Goal: Communication & Community: Answer question/provide support

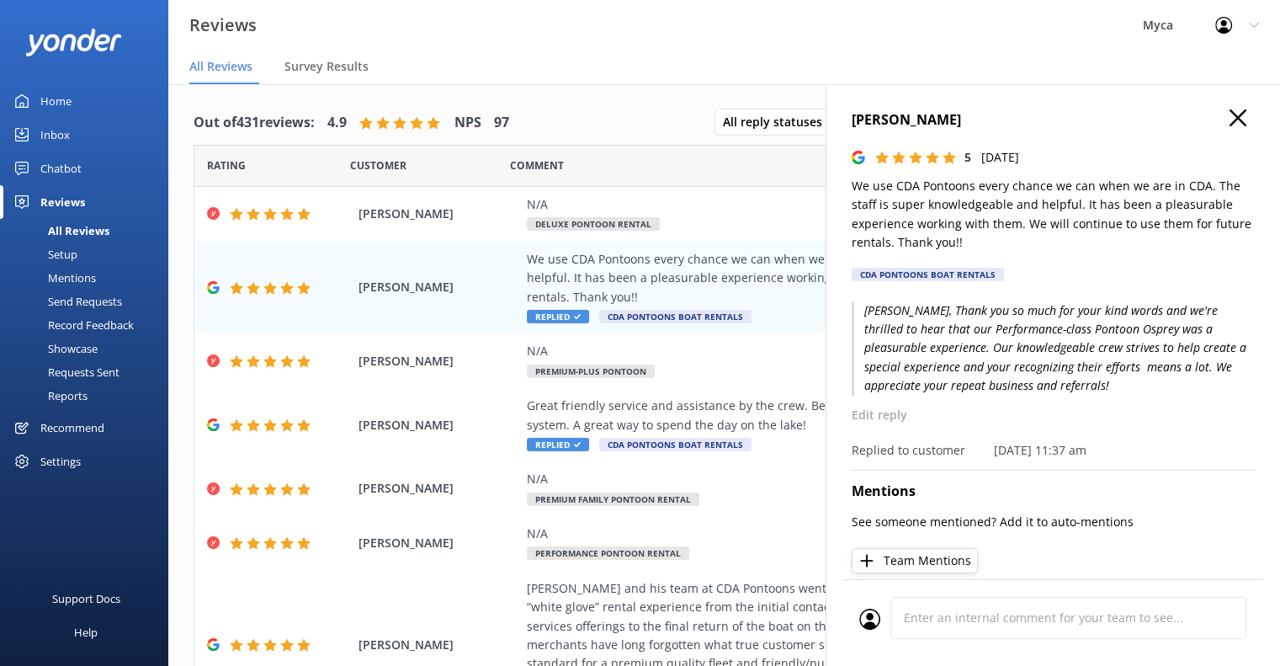
click at [63, 201] on div "Reviews" at bounding box center [62, 202] width 45 height 34
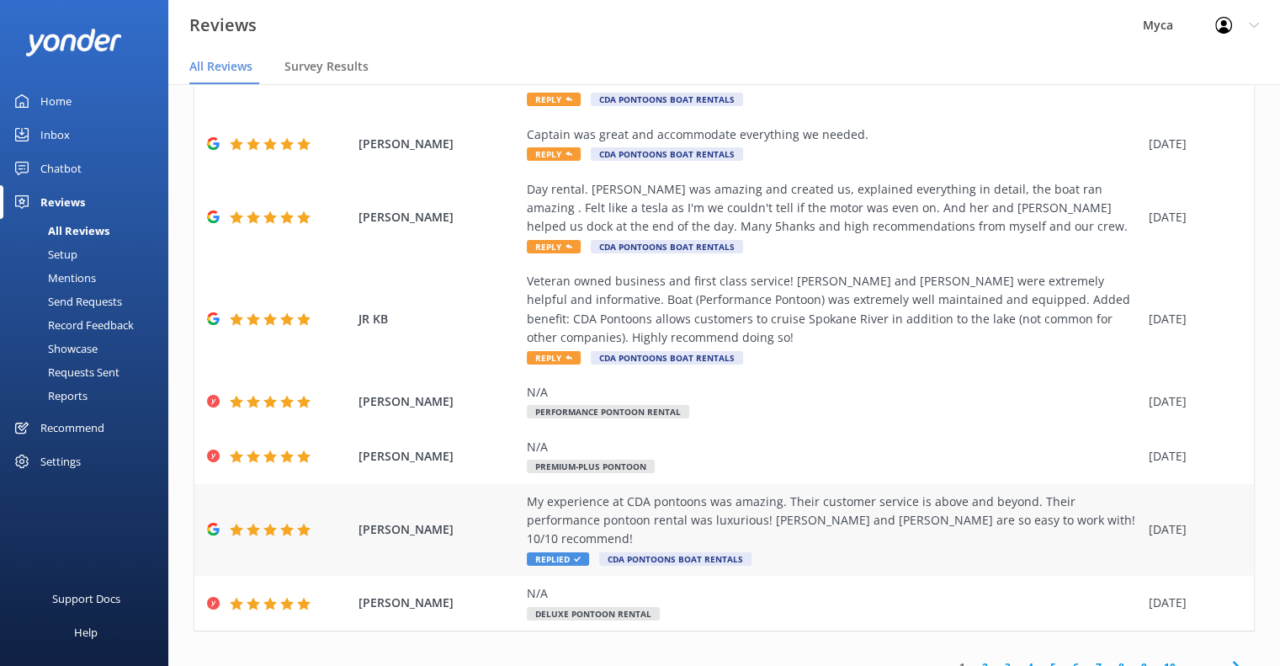
scroll to position [253, 0]
click at [974, 658] on link "2" at bounding box center [985, 666] width 23 height 16
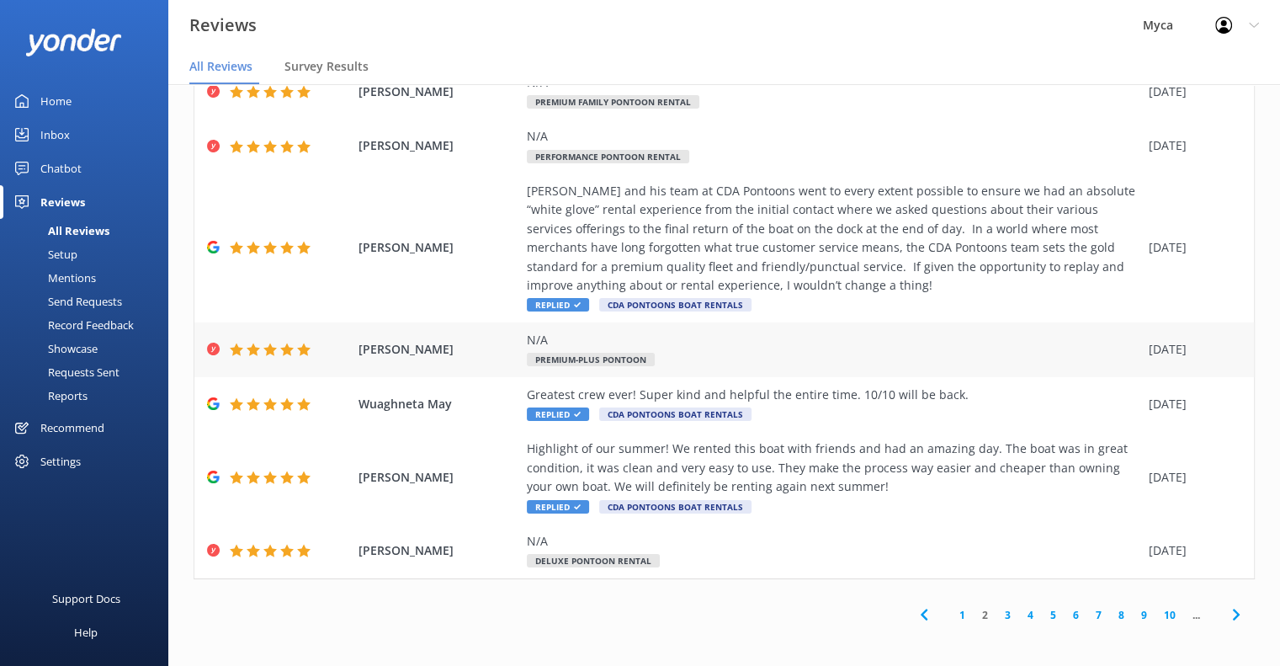
scroll to position [34, 0]
click at [951, 612] on link "1" at bounding box center [962, 614] width 23 height 16
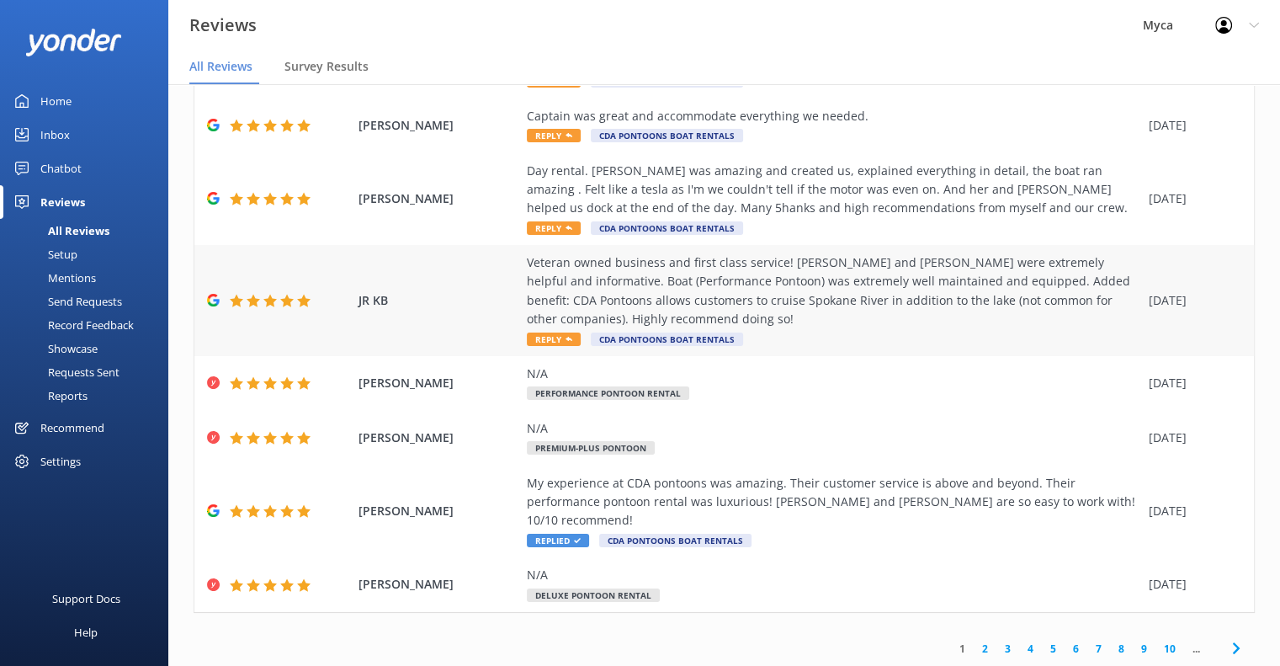
scroll to position [253, 0]
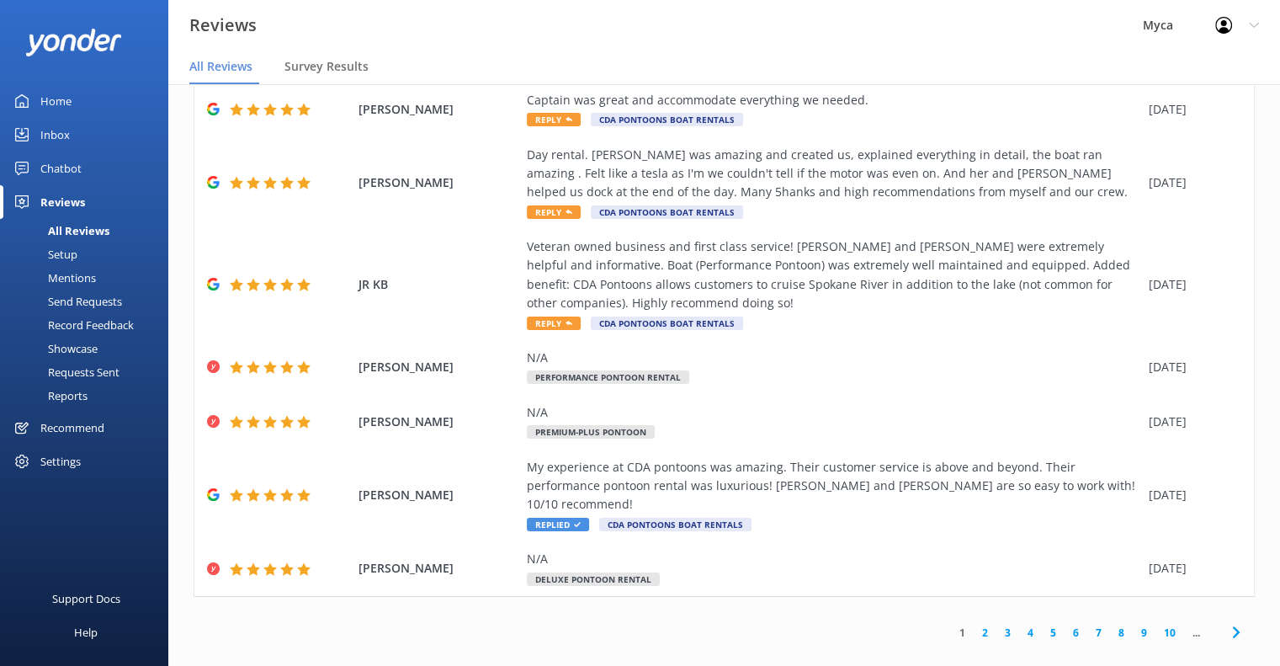
click at [974, 625] on link "2" at bounding box center [985, 633] width 23 height 16
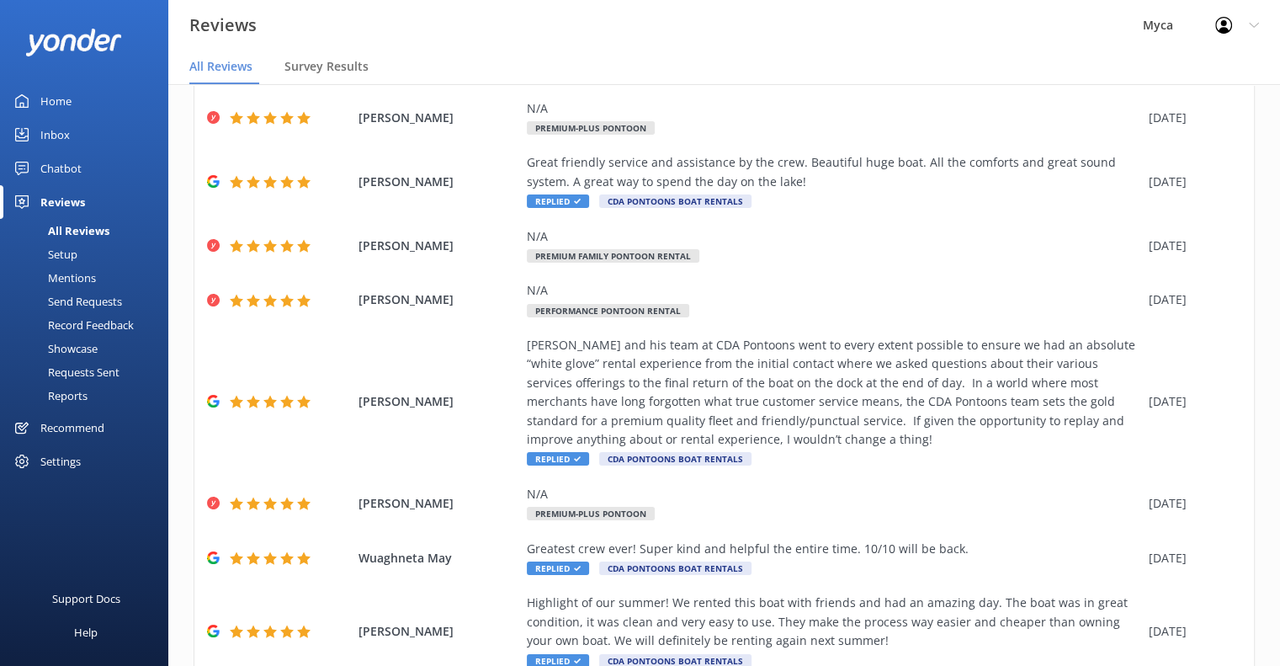
scroll to position [310, 0]
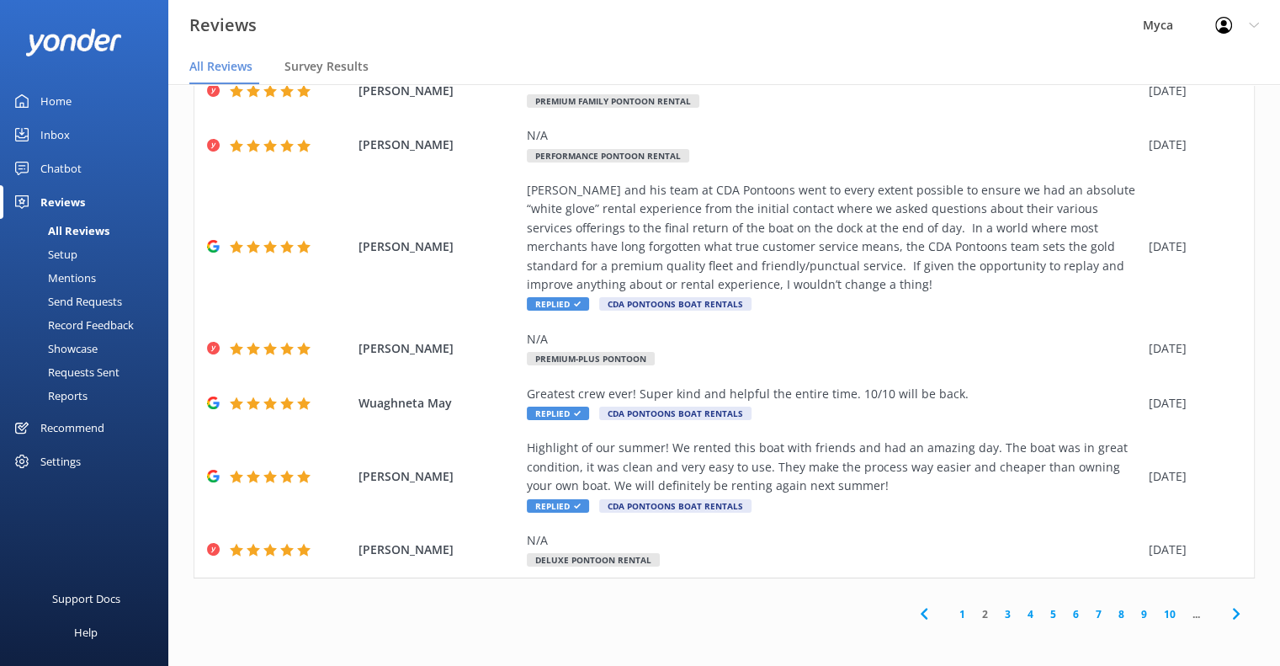
click at [951, 608] on link "1" at bounding box center [962, 614] width 23 height 16
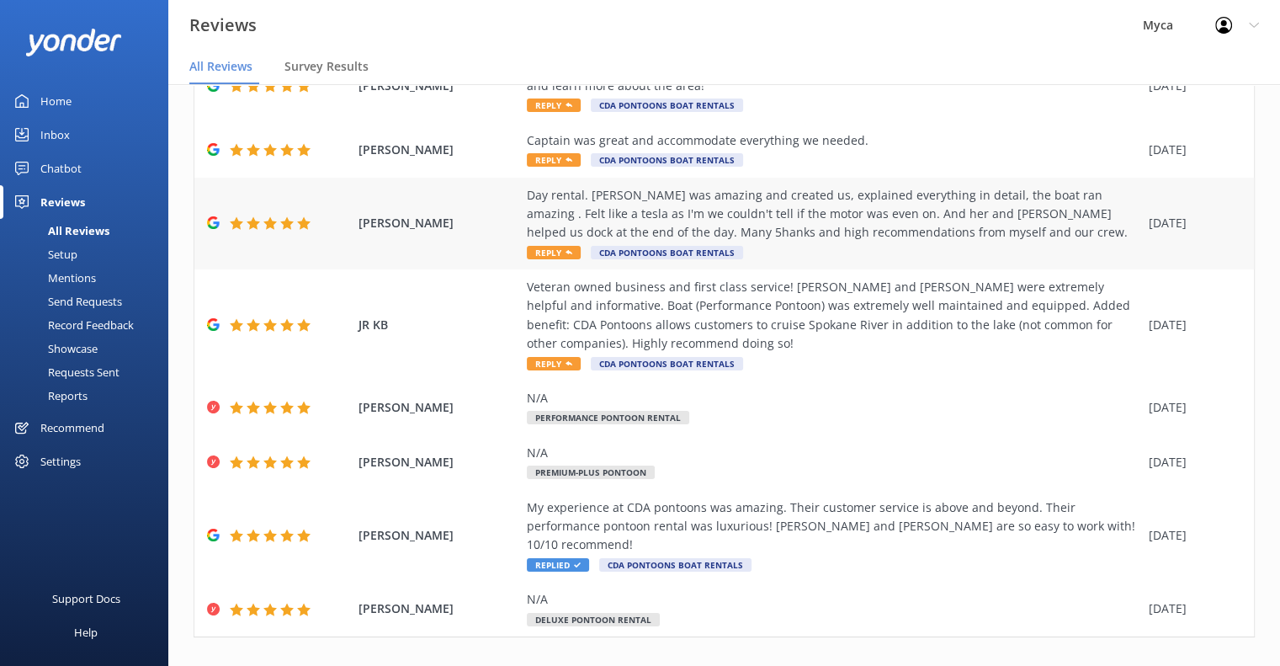
scroll to position [253, 0]
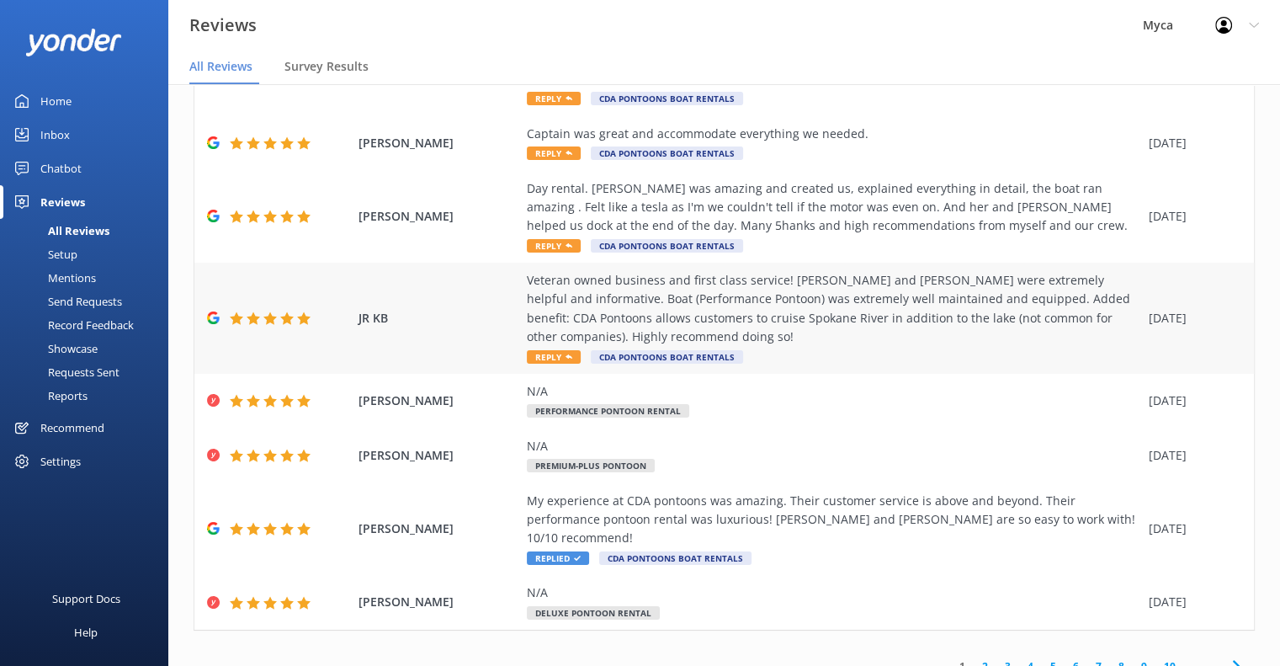
click at [557, 356] on span "Reply" at bounding box center [554, 356] width 54 height 13
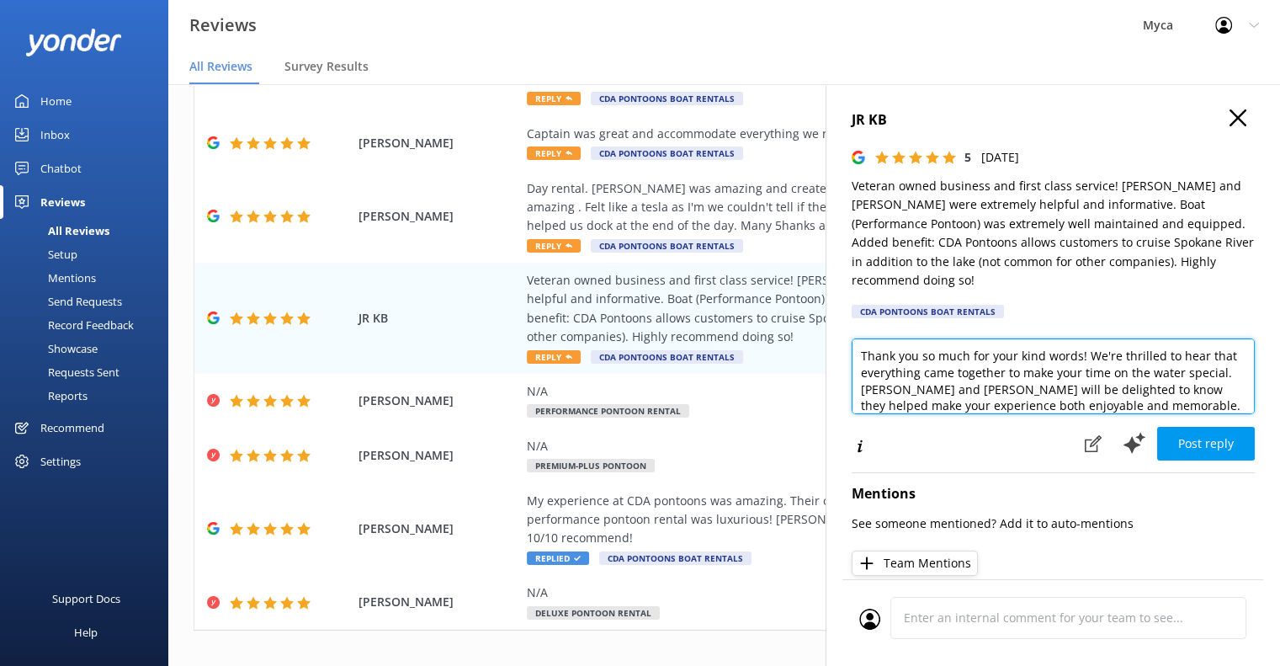
click at [865, 340] on textarea "Thank you so much for your kind words! We're thrilled to hear that everything c…" at bounding box center [1053, 376] width 403 height 76
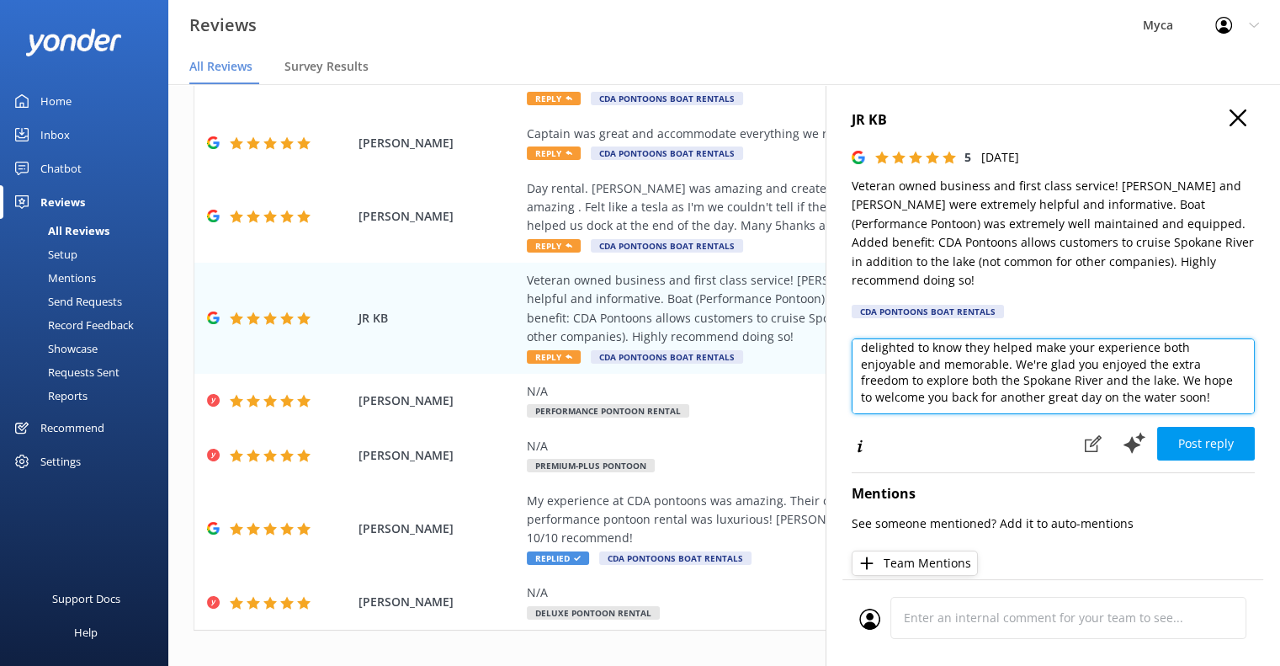
scroll to position [74, 0]
type textarea "T Ken, thank you so much for your kind words! We're thrilled to hear that every…"
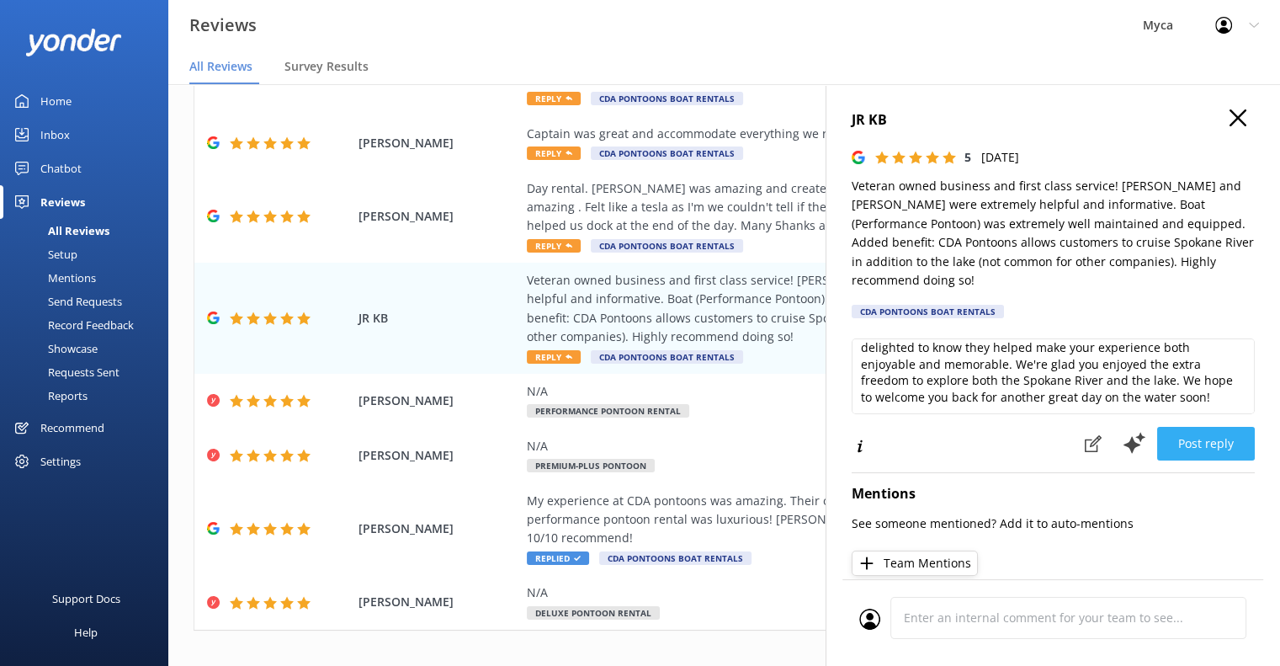
click at [1193, 427] on button "Post reply" at bounding box center [1206, 444] width 98 height 34
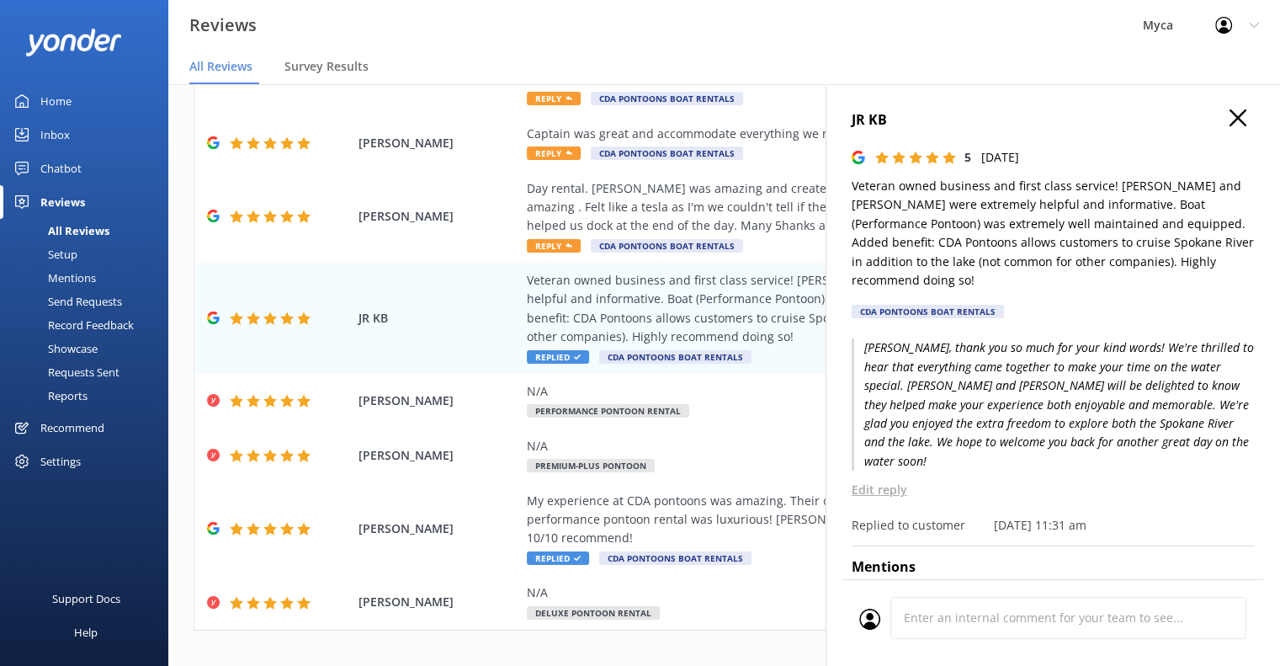
click at [861, 481] on p "Edit reply" at bounding box center [1053, 490] width 403 height 19
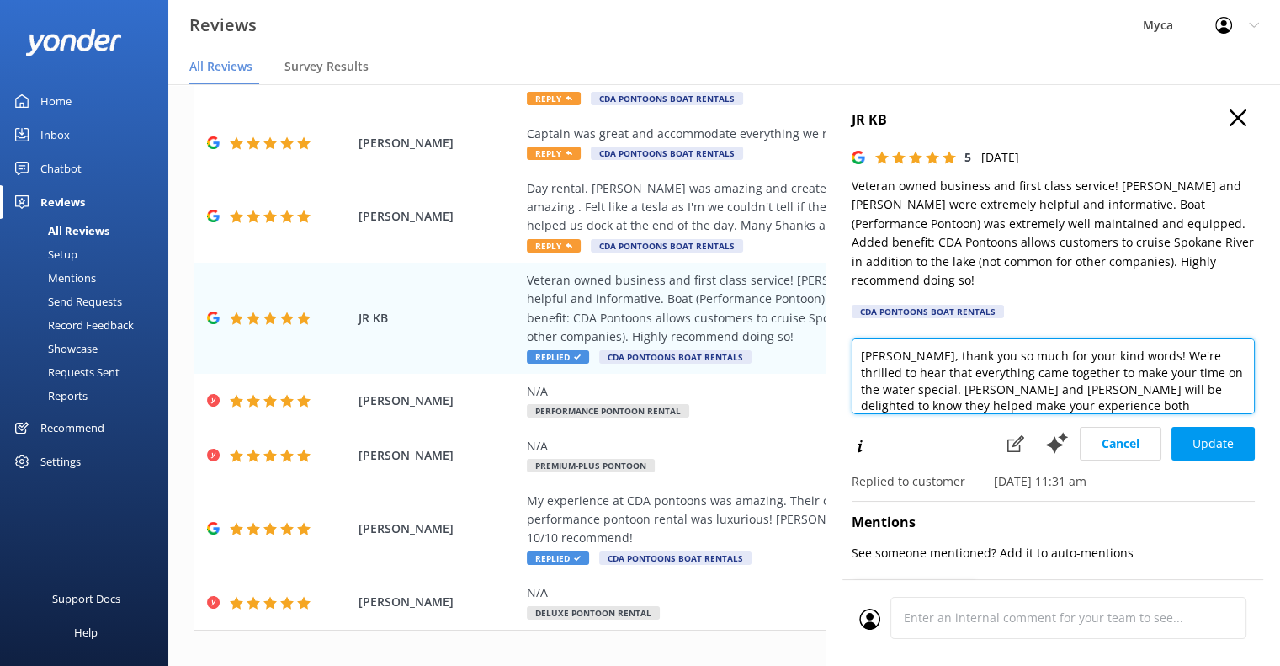
click at [860, 354] on textarea "T Ken, thank you so much for your kind words! We're thrilled to hear that every…" at bounding box center [1053, 376] width 403 height 76
type textarea "Ken, thank you so much for your kind words! We're thrilled to hear that everyth…"
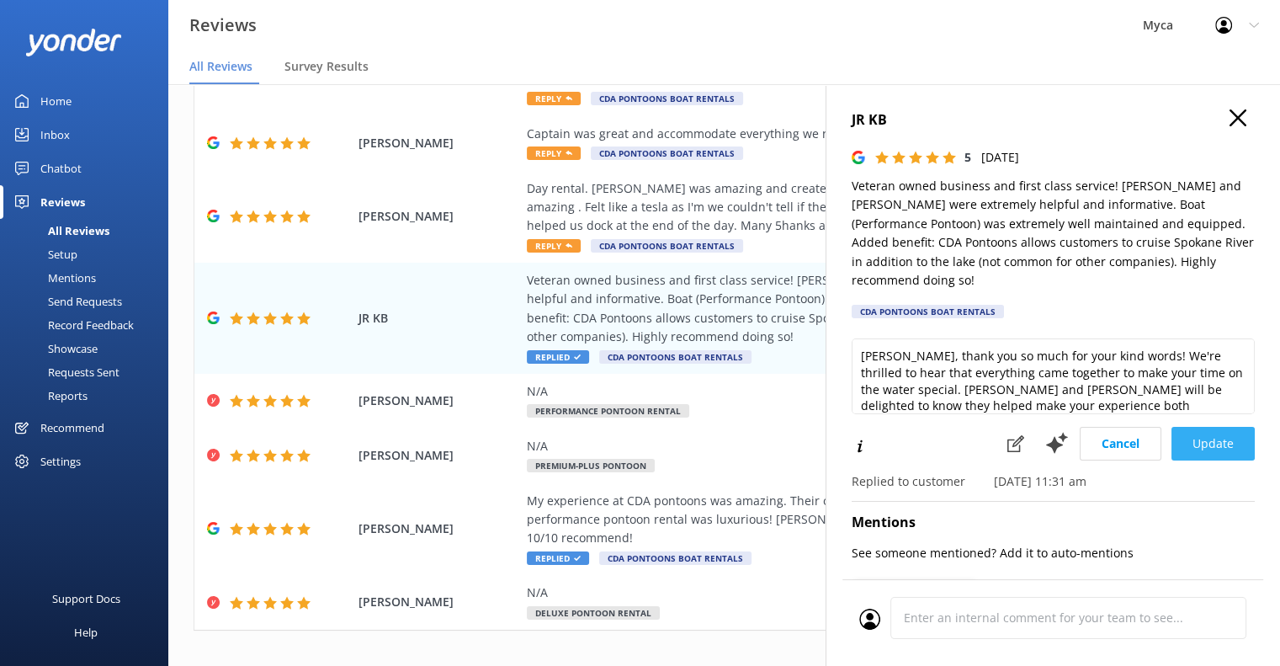
click at [1200, 427] on button "Update" at bounding box center [1213, 444] width 83 height 34
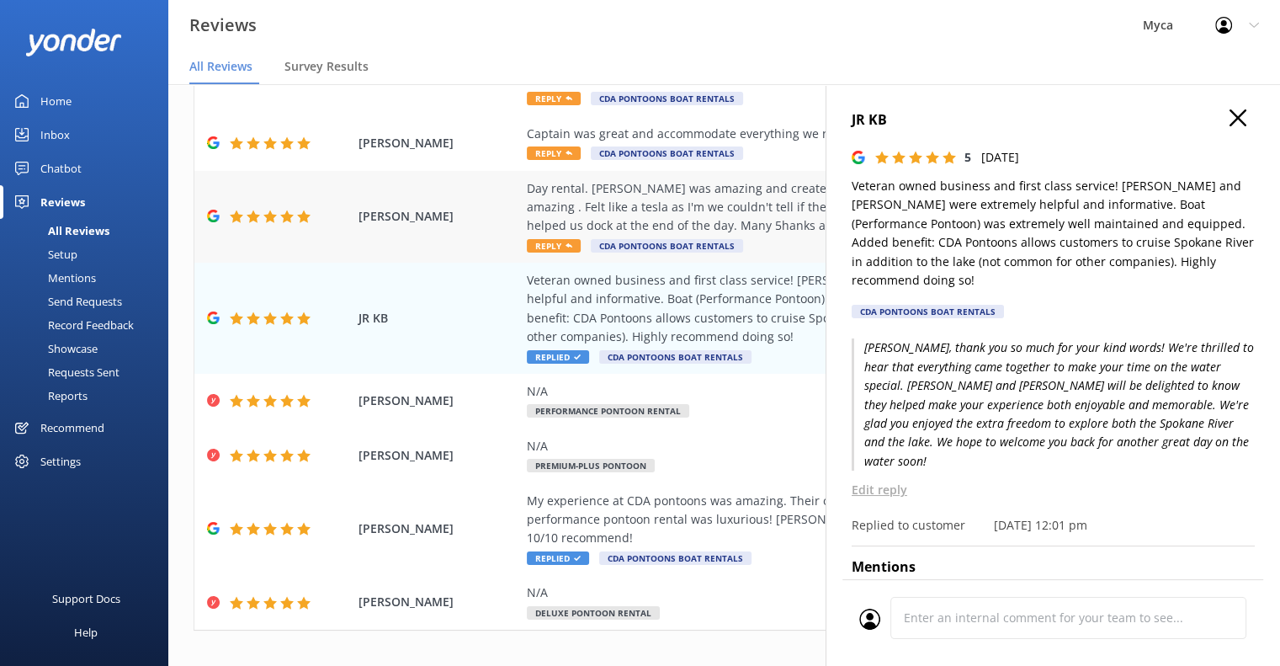
click at [552, 244] on span "Reply" at bounding box center [554, 245] width 54 height 13
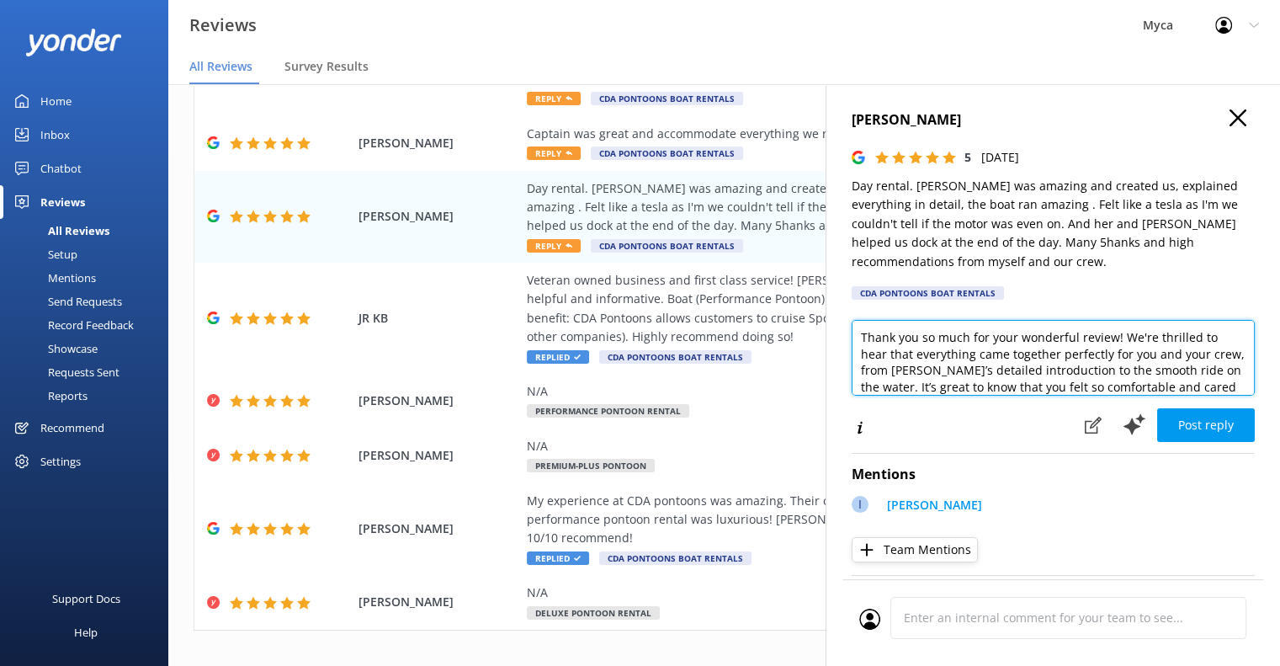
drag, startPoint x: 1121, startPoint y: 339, endPoint x: 854, endPoint y: 321, distance: 267.5
click at [855, 321] on textarea "Thank you so much for your wonderful review! We're thrilled to hear that everyt…" at bounding box center [1053, 358] width 403 height 76
click at [1012, 371] on textarea "Hi Barry, we're thrilled to hear that everything came together perfectly for yo…" at bounding box center [1053, 358] width 403 height 76
type textarea "Hi Barry, we're thrilled to hear that everything came together perfectly for yo…"
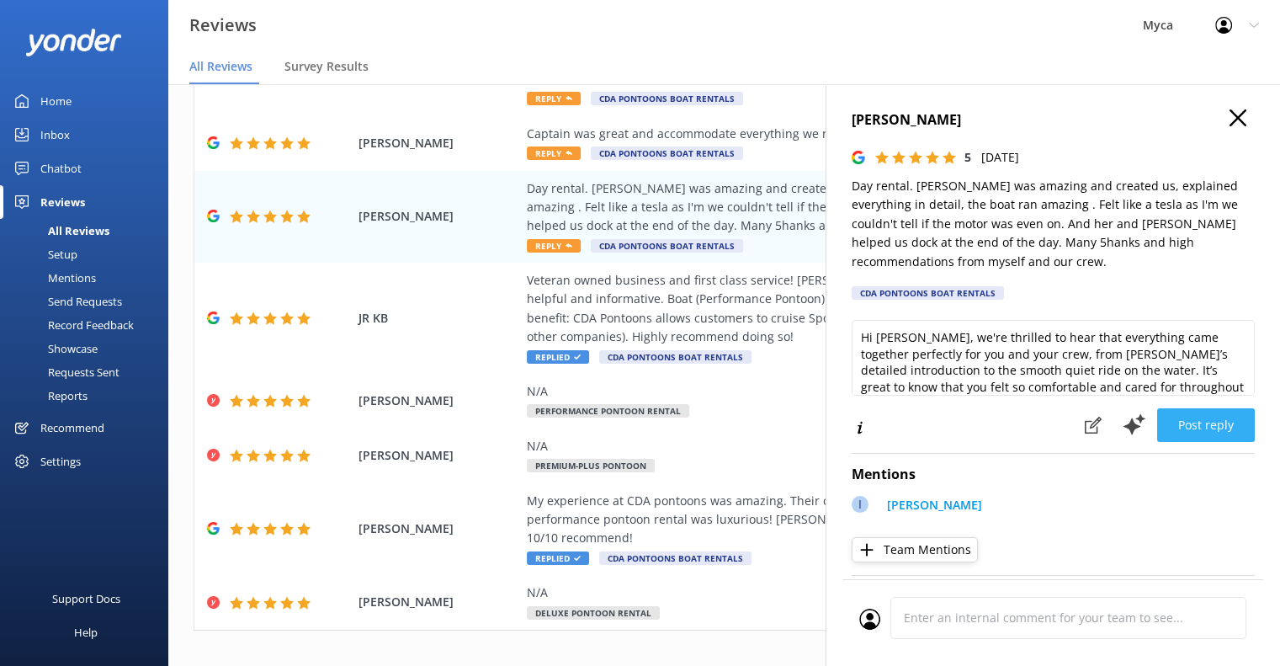
click at [1205, 430] on button "Post reply" at bounding box center [1206, 425] width 98 height 34
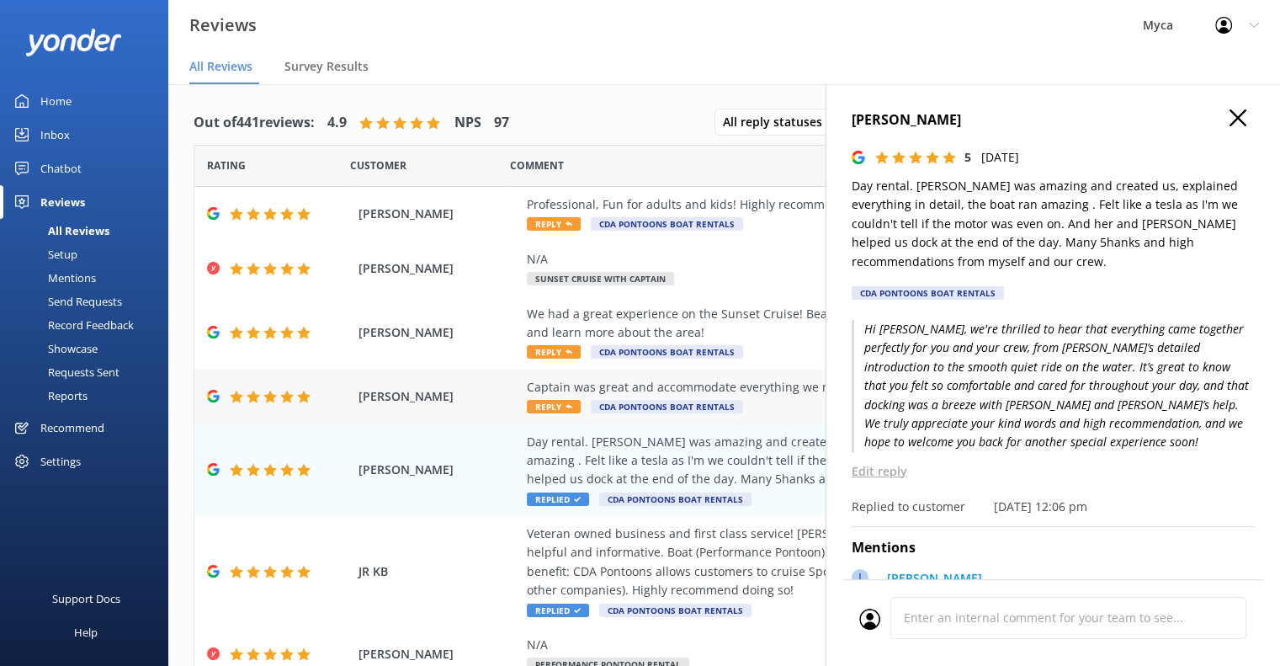
click at [559, 405] on span "Reply" at bounding box center [554, 406] width 54 height 13
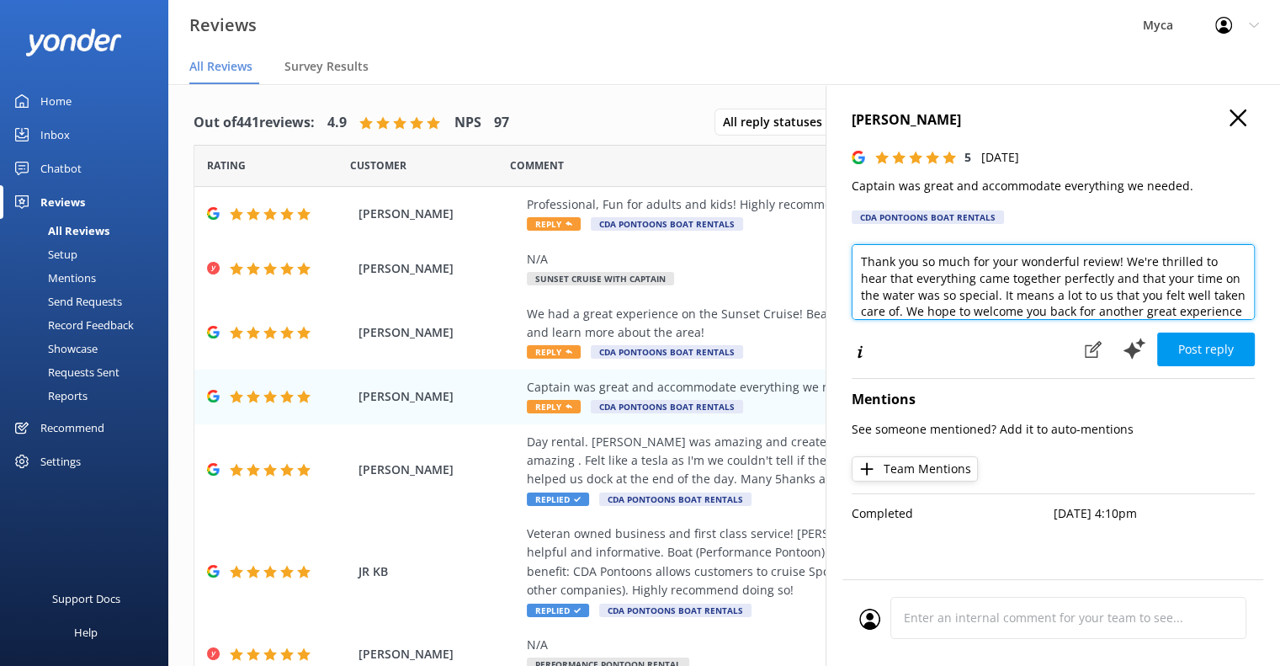
click at [861, 258] on textarea "Thank you so much for your wonderful review! We're thrilled to hear that everyt…" at bounding box center [1053, 282] width 403 height 76
click at [952, 255] on textarea "Alejandro, Thank you so much for your wonderful review! We're thrilled to hear …" at bounding box center [1053, 282] width 403 height 76
drag, startPoint x: 964, startPoint y: 259, endPoint x: 1029, endPoint y: 265, distance: 65.1
click at [1029, 265] on textarea "Alejandro, Thanks you so much for your wonderful review! We're thrilled to hear…" at bounding box center [1053, 282] width 403 height 76
click at [1178, 280] on textarea "Alejandro, Thanks Chief for your wonderful review! We're thrilled to hear that …" at bounding box center [1053, 282] width 403 height 76
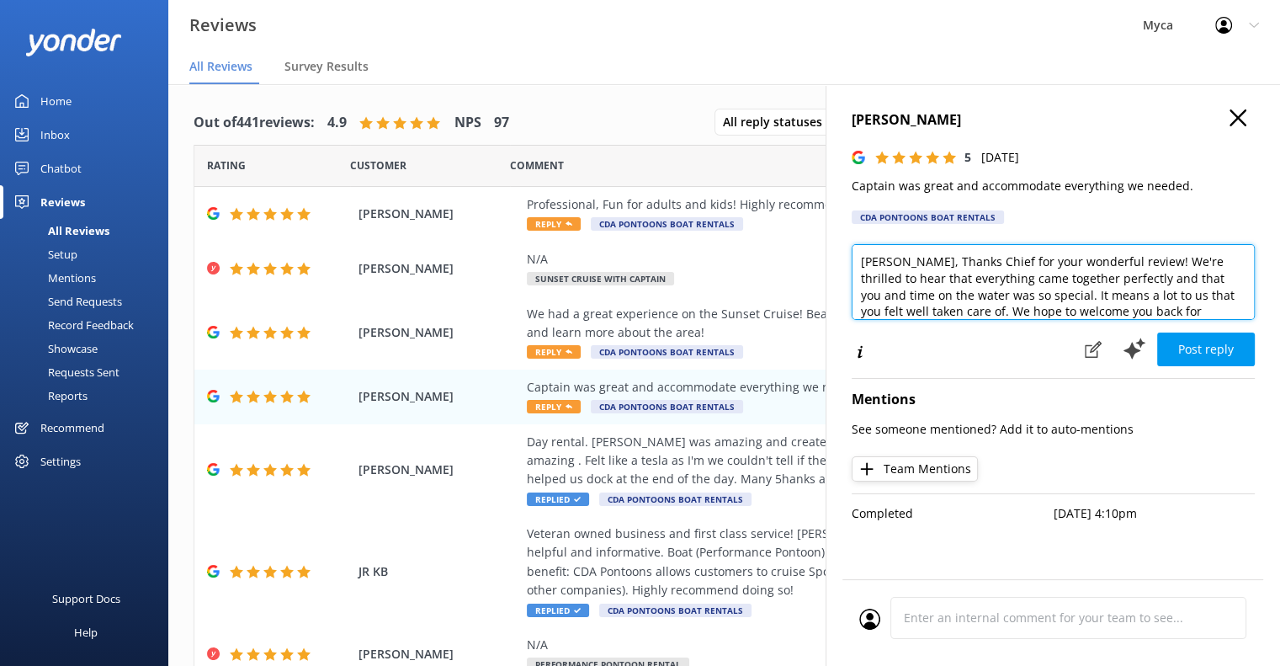
drag, startPoint x: 1109, startPoint y: 281, endPoint x: 1177, endPoint y: 279, distance: 67.4
click at [1177, 279] on textarea "Alejandro, Thanks Chief for your wonderful review! We're thrilled to hear that …" at bounding box center [1053, 282] width 403 height 76
click at [1148, 279] on textarea "Alejandro, Thanks Chief for your wonderful review! We're thrilled to hear that …" at bounding box center [1053, 282] width 403 height 76
drag, startPoint x: 1208, startPoint y: 282, endPoint x: 1129, endPoint y: 284, distance: 79.1
click at [1129, 284] on textarea "Alejandro, Thanks Chief for your wonderful review! We're thrilled to hear that …" at bounding box center [1053, 282] width 403 height 76
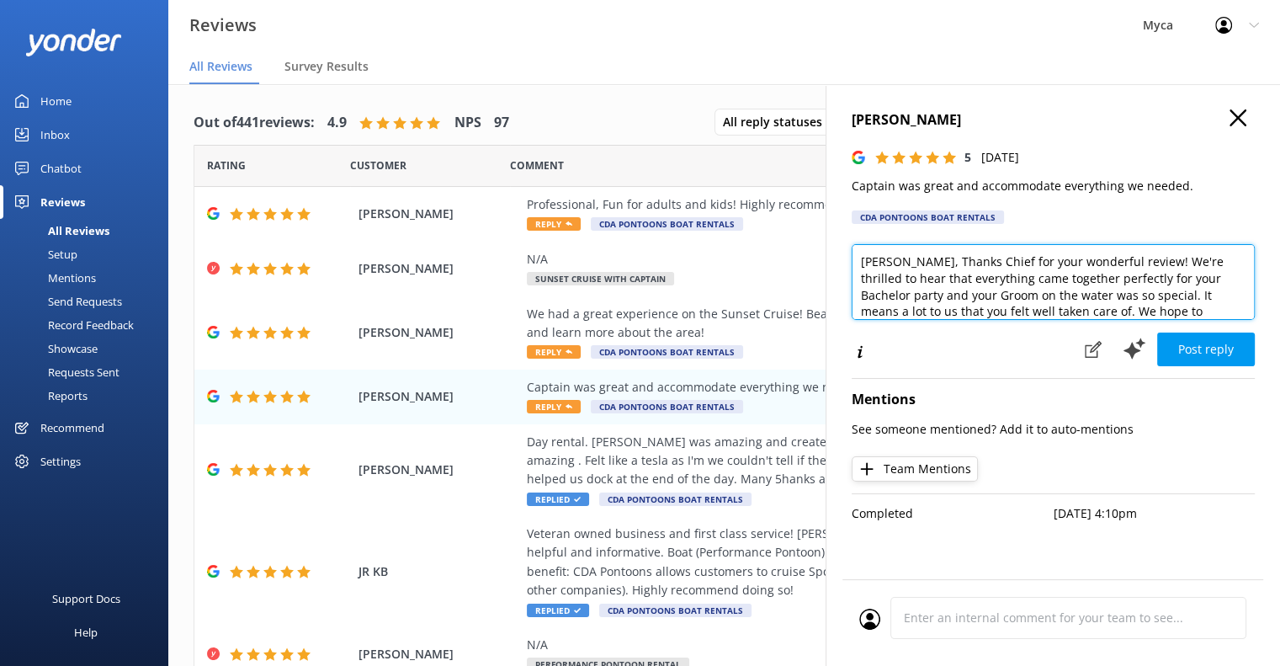
click at [931, 295] on textarea "Alejandro, Thanks Chief for your wonderful review! We're thrilled to hear that …" at bounding box center [1053, 282] width 403 height 76
drag, startPoint x: 960, startPoint y: 297, endPoint x: 891, endPoint y: 297, distance: 69.0
click at [891, 297] on textarea "Alejandro, Thanks Chief for your wonderful review! We're thrilled to hear that …" at bounding box center [1053, 282] width 403 height 76
drag, startPoint x: 1044, startPoint y: 295, endPoint x: 990, endPoint y: 295, distance: 53.9
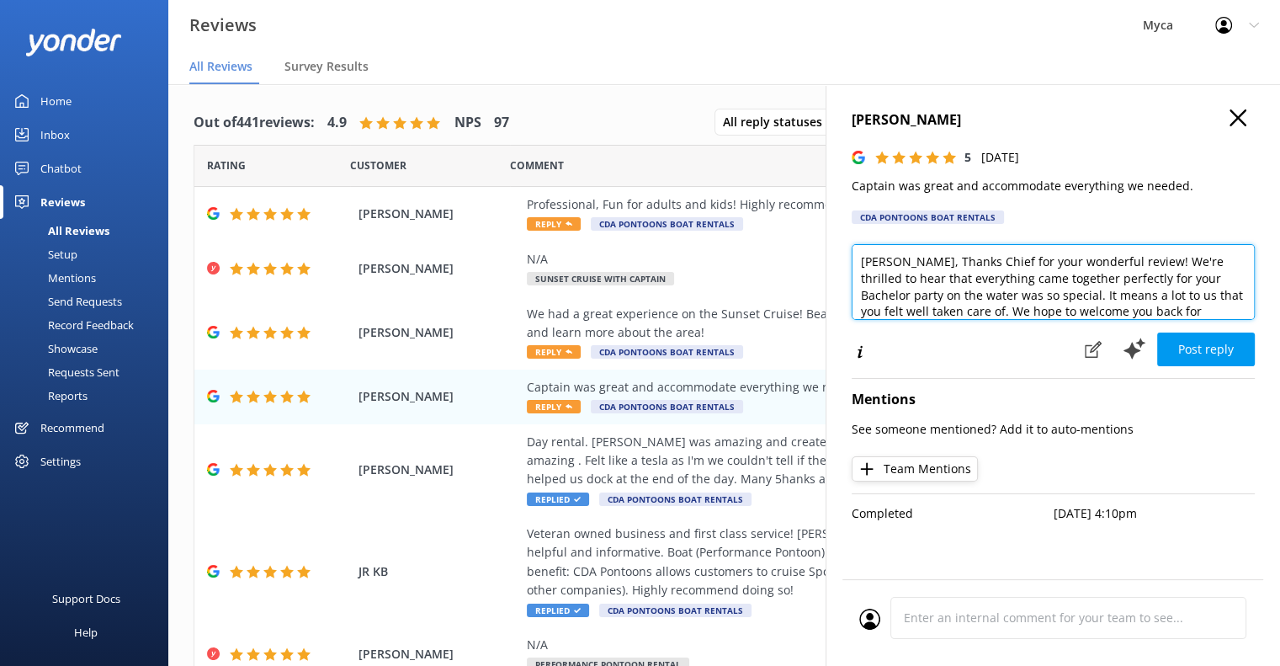
click at [990, 295] on textarea "Alejandro, Thanks Chief for your wonderful review! We're thrilled to hear that …" at bounding box center [1053, 282] width 403 height 76
drag, startPoint x: 910, startPoint y: 285, endPoint x: 963, endPoint y: 284, distance: 53.0
click at [963, 284] on textarea "Alejandro, Thanks Chief for your wonderful review! We're thrilled to hear that …" at bounding box center [1053, 282] width 403 height 76
drag, startPoint x: 906, startPoint y: 304, endPoint x: 997, endPoint y: 279, distance: 94.4
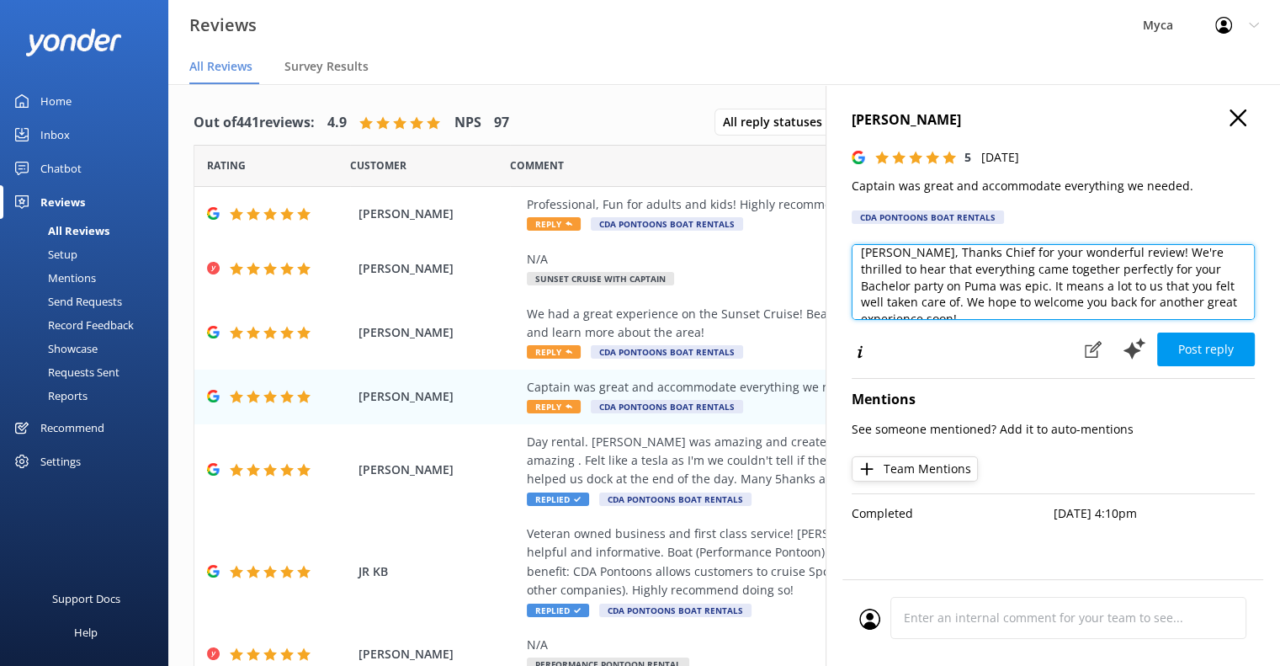
click at [997, 279] on textarea "Alejandro, Thanks Chief for your wonderful review! We're thrilled to hear that …" at bounding box center [1053, 282] width 403 height 76
click at [1104, 272] on textarea "Alejandro, Thanks Chief for your wonderful review! We're thrilled to hear that …" at bounding box center [1053, 282] width 403 height 76
click at [891, 283] on textarea "Alejandro, Thanks Chief for your wonderful review! We're thrilled to hear that …" at bounding box center [1053, 282] width 403 height 76
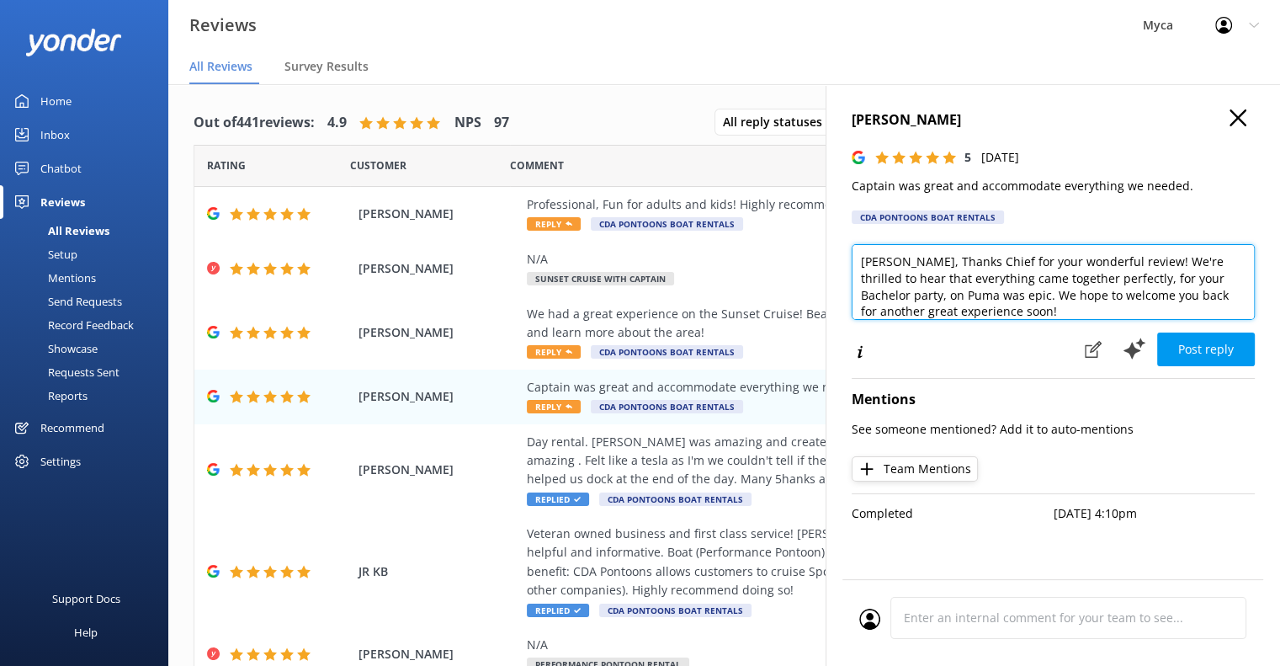
drag, startPoint x: 1145, startPoint y: 256, endPoint x: 923, endPoint y: 267, distance: 222.5
click at [923, 267] on textarea "Alejandro, Thanks Chief for your wonderful review! We're thrilled to hear that …" at bounding box center [1053, 282] width 403 height 76
click at [936, 296] on textarea "Alejandro, we're thrilled to hear that everything came together perfectly, for …" at bounding box center [1053, 282] width 403 height 76
click at [1044, 273] on textarea "Alejandro, we're thrilled to hear that everything came together perfectly, for …" at bounding box center [1053, 282] width 403 height 76
click at [1178, 282] on textarea "Alejandro, we're thrilled to hear that everything came together perfectly, for …" at bounding box center [1053, 282] width 403 height 76
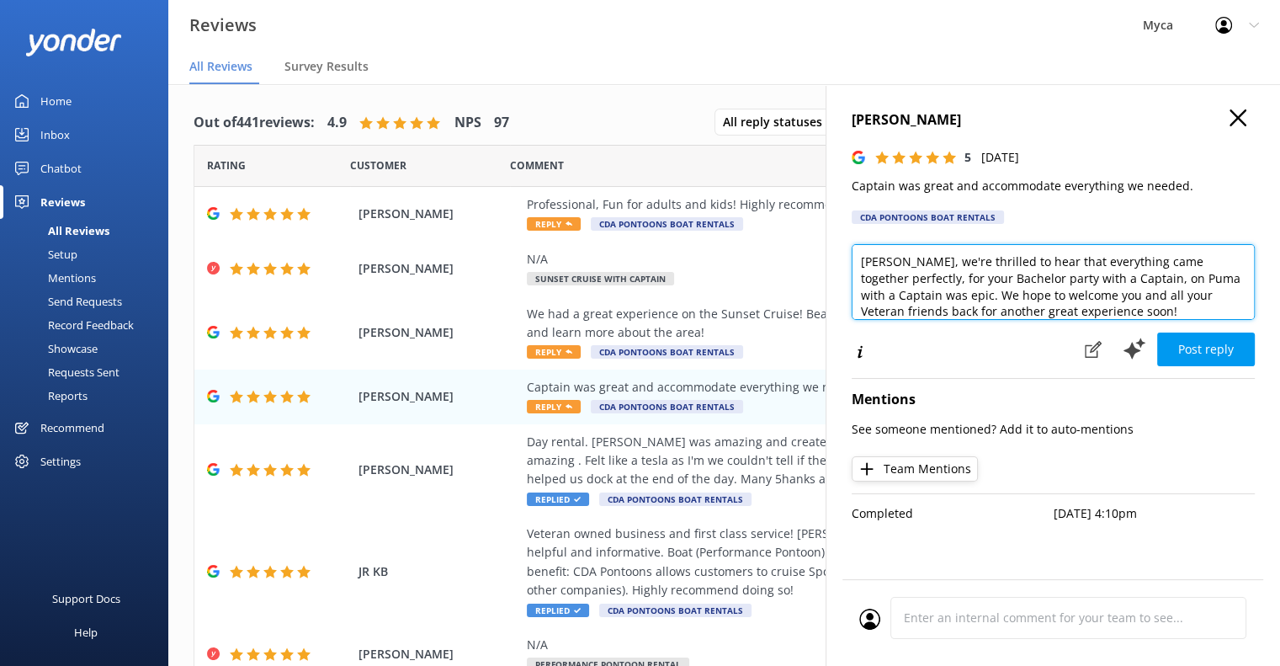
click at [1125, 276] on textarea "Alejandro, we're thrilled to hear that everything came together perfectly, for …" at bounding box center [1053, 282] width 403 height 76
click at [1135, 274] on textarea "Alejandro, we're thrilled to hear that everything came together perfectly, for …" at bounding box center [1053, 282] width 403 height 76
click at [1172, 281] on textarea "Alejandro, we're thrilled to hear that everything came together perfectly, for …" at bounding box center [1053, 282] width 403 height 76
click at [963, 279] on textarea "Alejandro, we're thrilled to hear that everything came together perfectly, for …" at bounding box center [1053, 282] width 403 height 76
drag, startPoint x: 953, startPoint y: 294, endPoint x: 904, endPoint y: 294, distance: 48.8
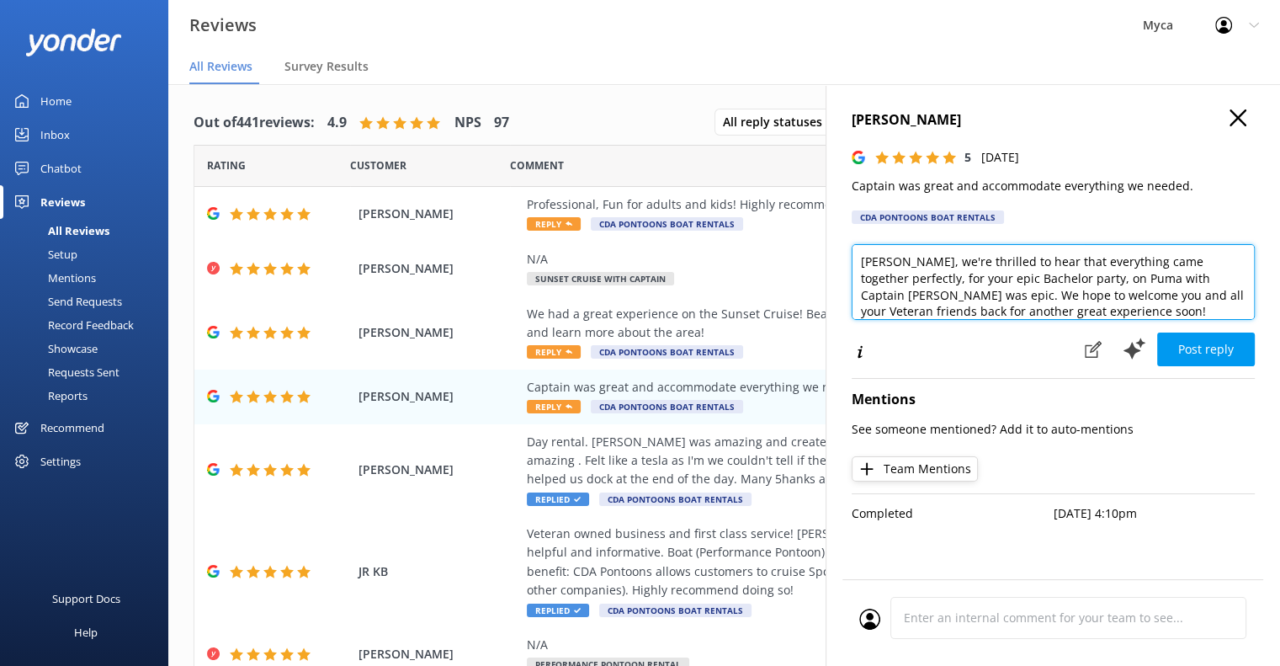
click at [904, 294] on textarea "Alejandro, we're thrilled to hear that everything came together perfectly, for …" at bounding box center [1053, 282] width 403 height 76
type textarea "Alejandro, we're thrilled to hear that everything came together perfectly, for …"
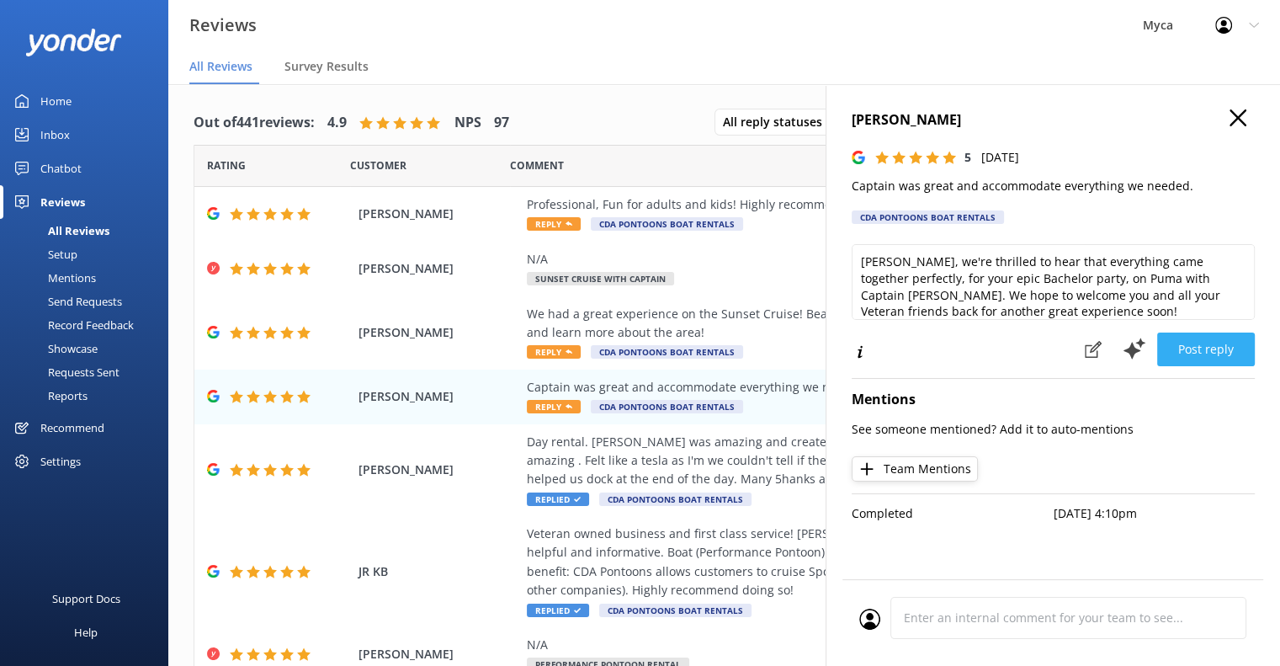
click at [1221, 351] on button "Post reply" at bounding box center [1206, 350] width 98 height 34
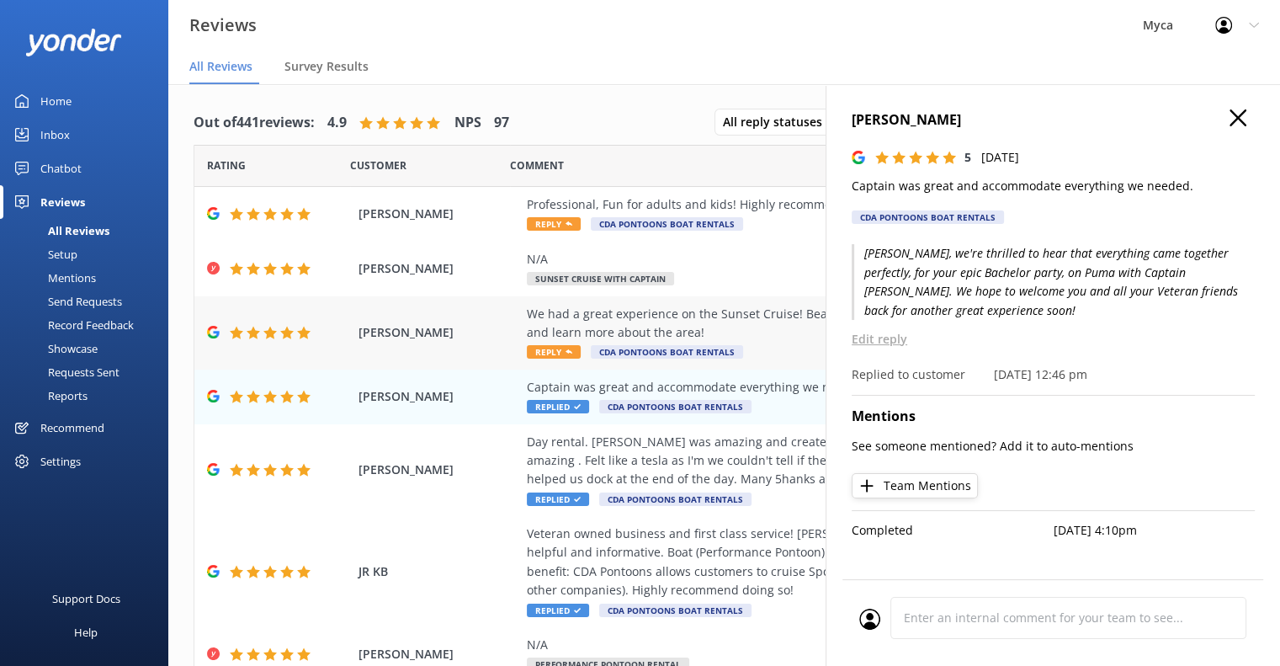
click at [566, 353] on use at bounding box center [569, 351] width 7 height 4
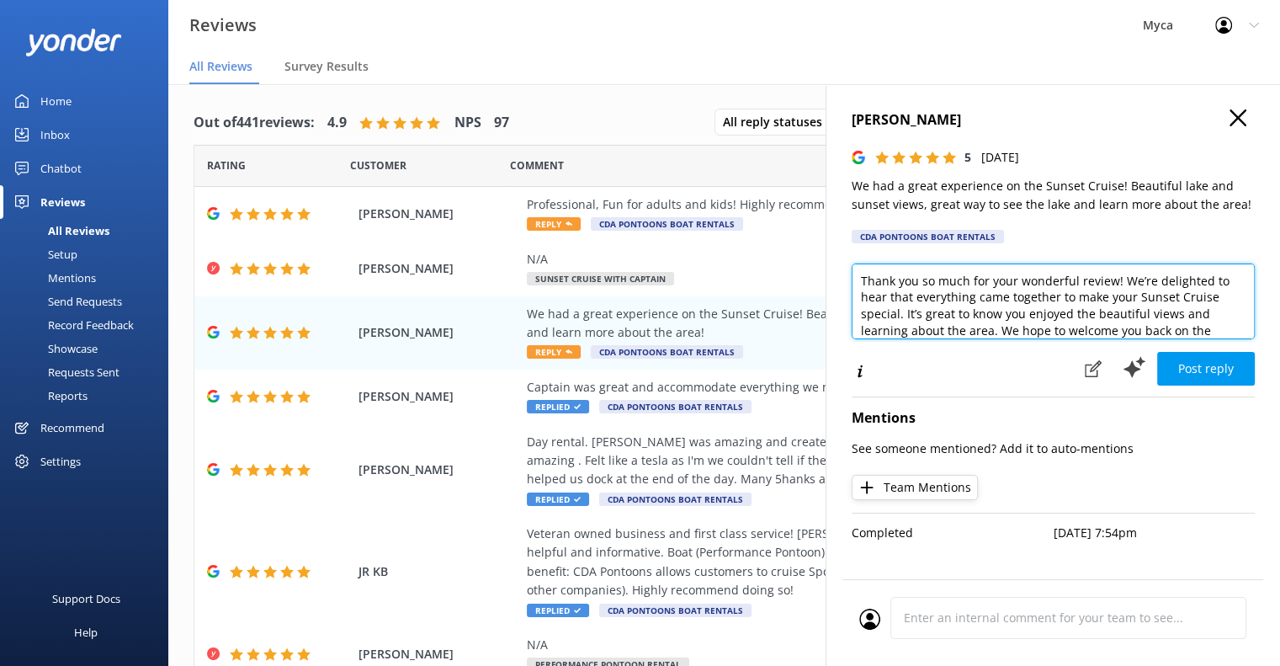
drag, startPoint x: 1125, startPoint y: 281, endPoint x: 844, endPoint y: 274, distance: 281.2
click at [844, 274] on div "Allie Humphrey 5 Sat, 13th Sep 2025 We had a great experience on the Sunset Cru…" at bounding box center [1053, 417] width 455 height 666
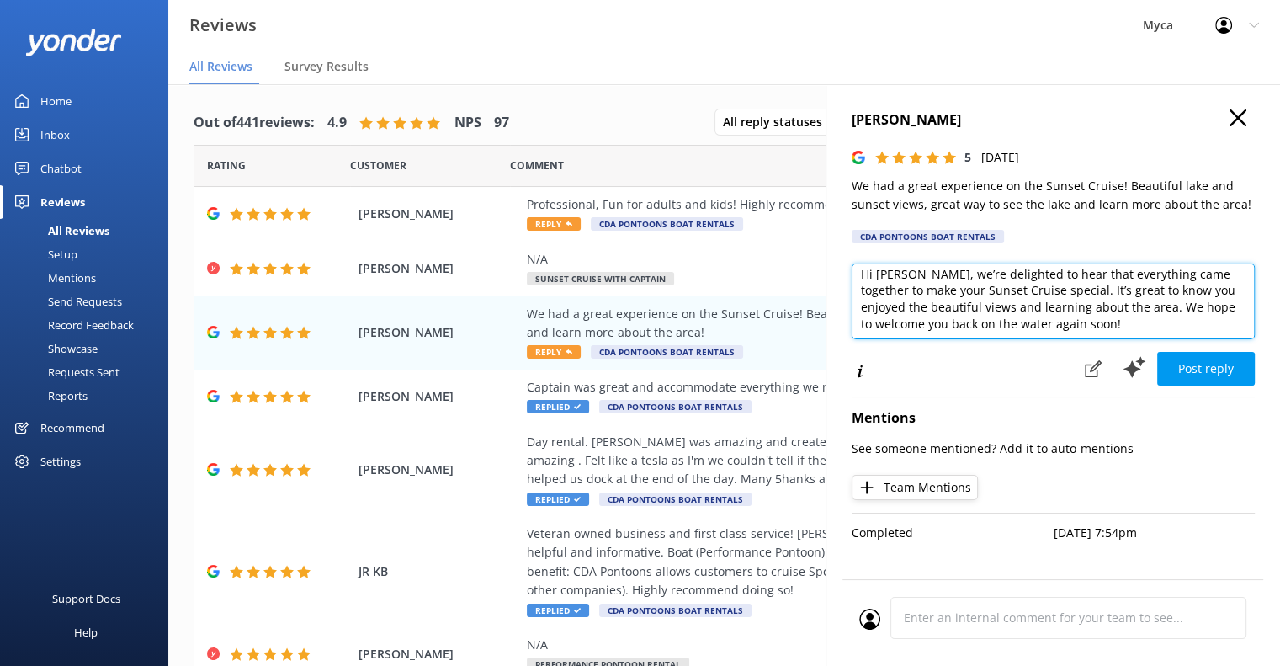
scroll to position [8, 0]
drag, startPoint x: 1055, startPoint y: 326, endPoint x: 1107, endPoint y: 299, distance: 58.7
click at [1107, 299] on textarea "Hi Allie, we’re delighted to hear that everything came together to make your Su…" at bounding box center [1053, 301] width 403 height 76
click at [1003, 300] on textarea "Hi Allie, we’re delighted to hear that everything came together to make your Su…" at bounding box center [1053, 301] width 403 height 76
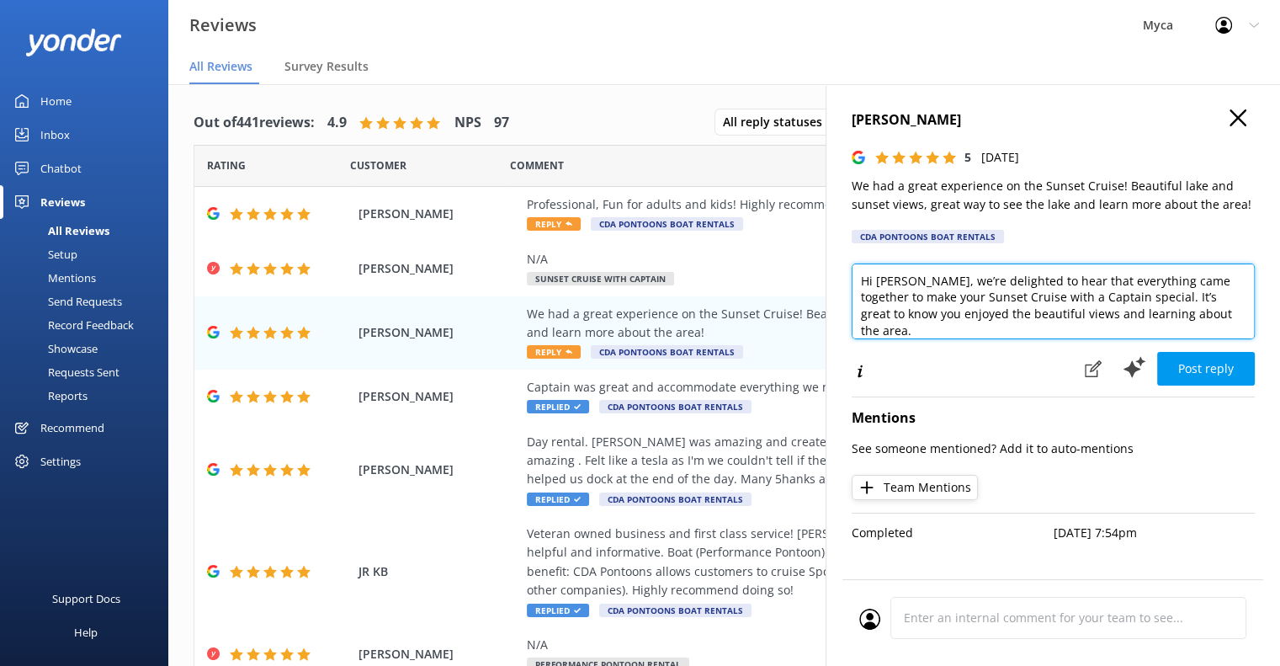
click at [1127, 313] on textarea "Hi Allie, we’re delighted to hear that everything came together to make your Su…" at bounding box center [1053, 301] width 403 height 76
type textarea "Hi Allie, we’re delighted to hear that everything came together to make your Su…"
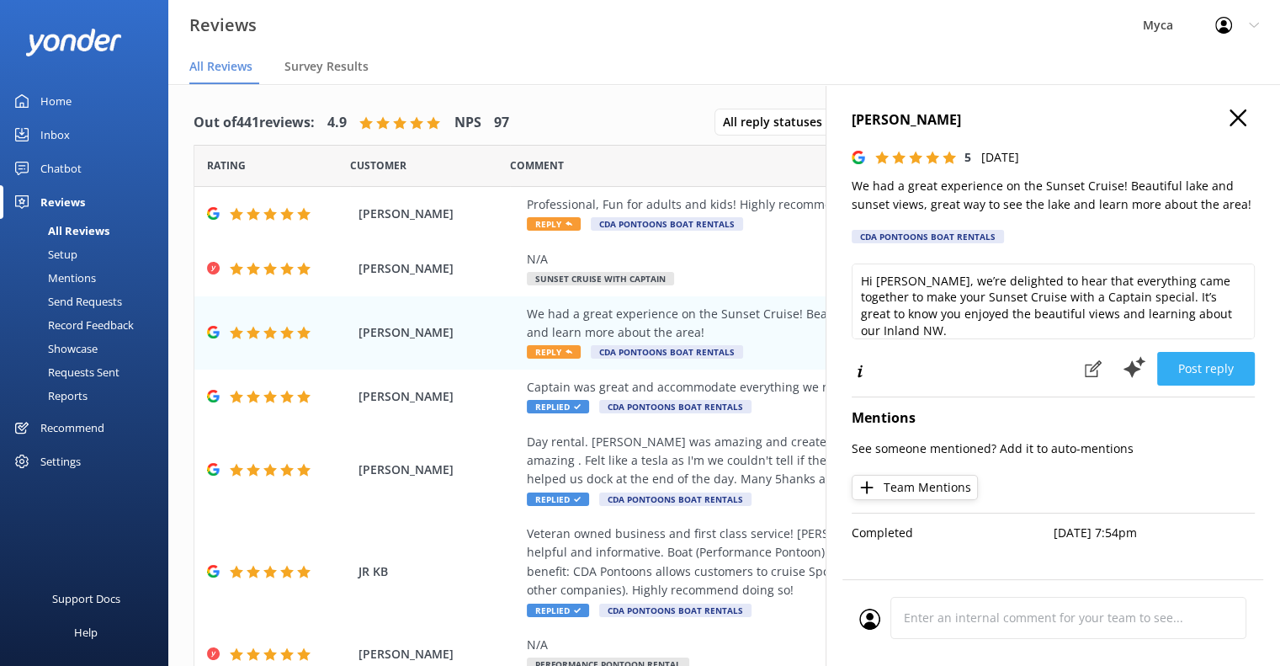
click at [1206, 368] on button "Post reply" at bounding box center [1206, 369] width 98 height 34
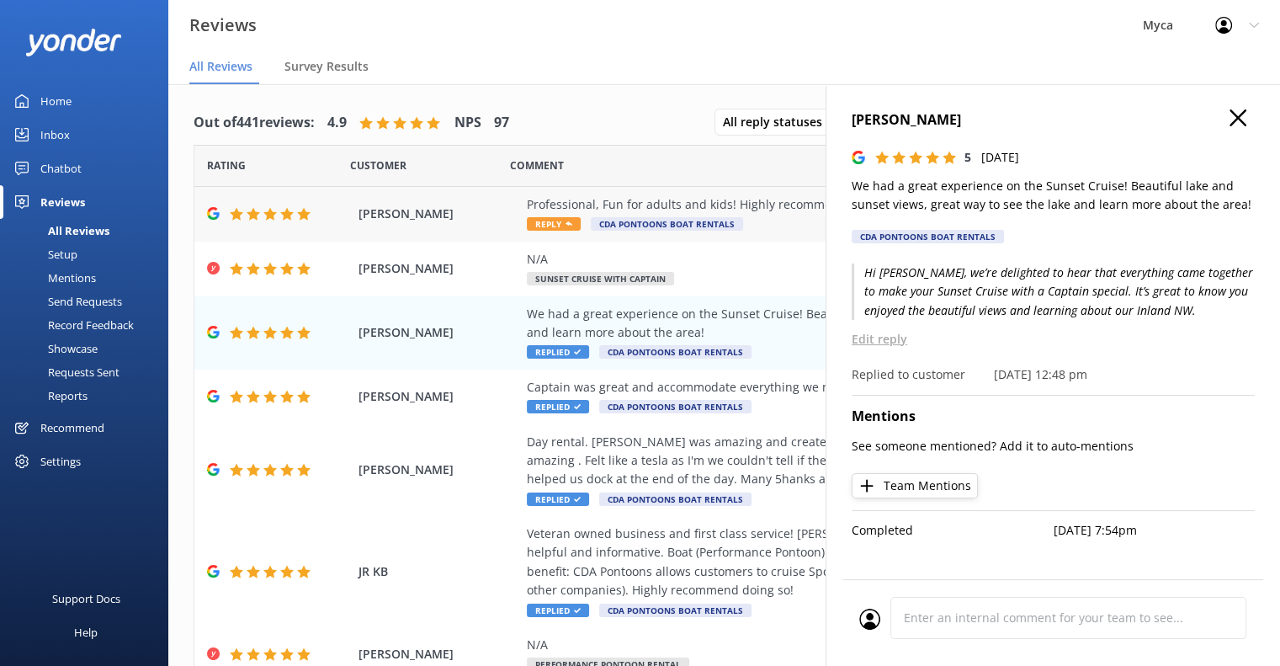
click at [554, 221] on span "Reply" at bounding box center [554, 223] width 54 height 13
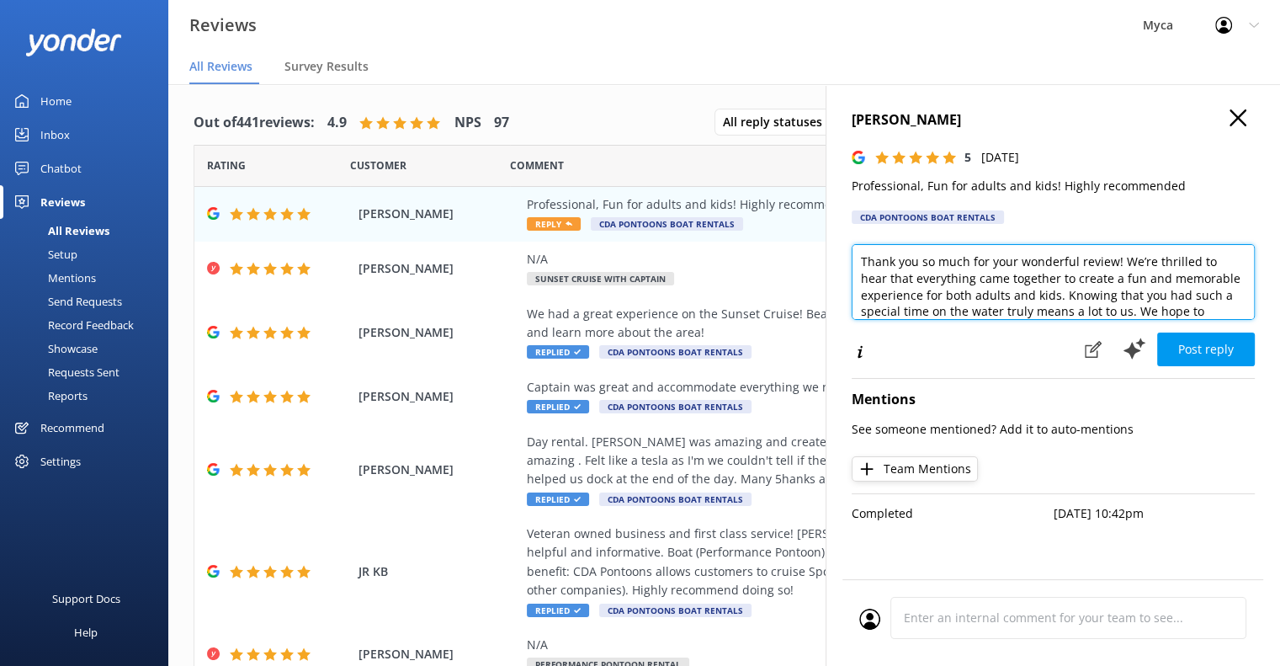
drag, startPoint x: 861, startPoint y: 262, endPoint x: 1119, endPoint y: 269, distance: 257.7
click at [1119, 269] on textarea "Thank you so much for your wonderful review! We’re thrilled to hear that everyt…" at bounding box center [1053, 282] width 403 height 76
click at [1012, 265] on textarea "Hi Sara, Thanks for sharing that everything came together to create a fun and m…" at bounding box center [1053, 282] width 403 height 76
click at [1079, 279] on textarea "Hi Sara, Thanks for sharing that everything came together to create a fun and m…" at bounding box center [1053, 282] width 403 height 76
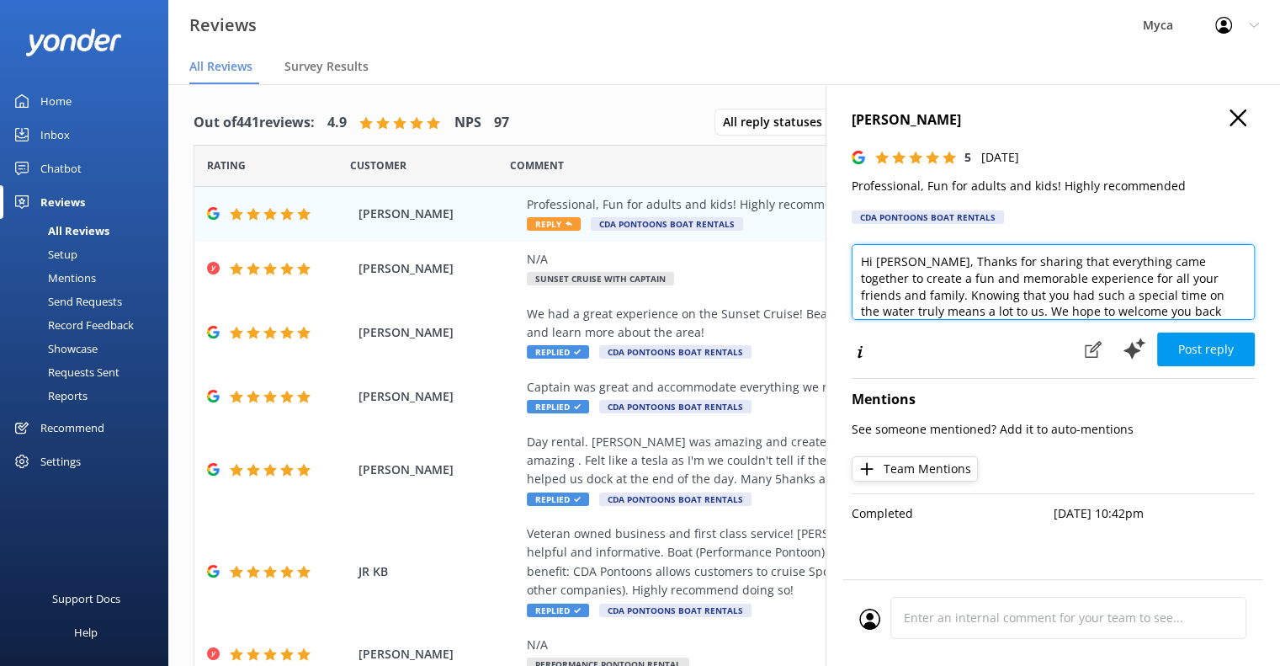
scroll to position [8, 0]
drag, startPoint x: 1152, startPoint y: 311, endPoint x: 944, endPoint y: 311, distance: 207.9
click at [944, 311] on textarea "Hi Sara, Thanks for sharing that everything came together to create a fun and m…" at bounding box center [1053, 282] width 403 height 76
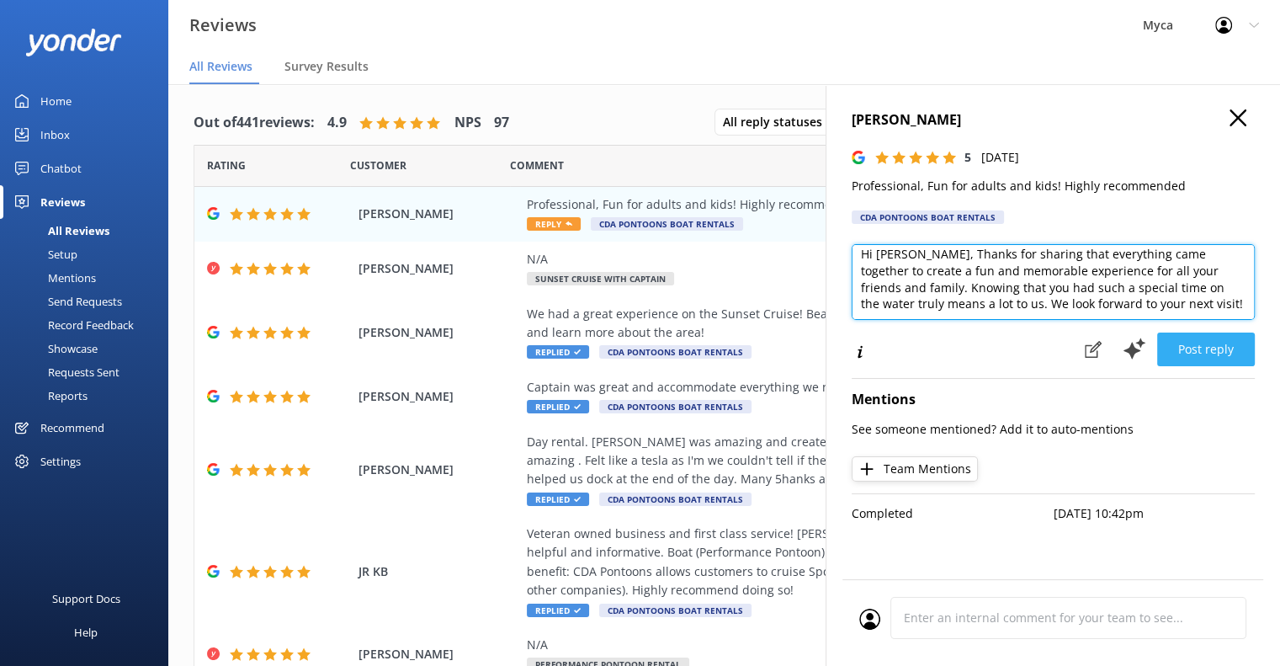
type textarea "Hi Sara, Thanks for sharing that everything came together to create a fun and m…"
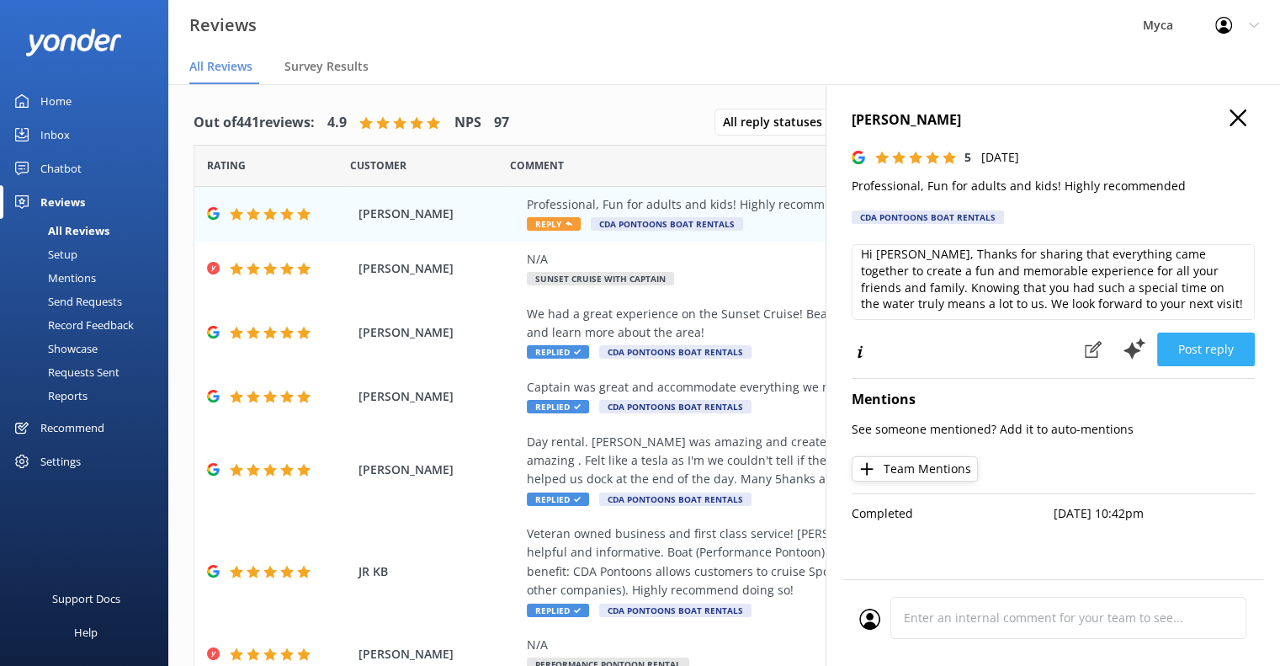
click at [1201, 346] on button "Post reply" at bounding box center [1206, 350] width 98 height 34
